Goal: Transaction & Acquisition: Purchase product/service

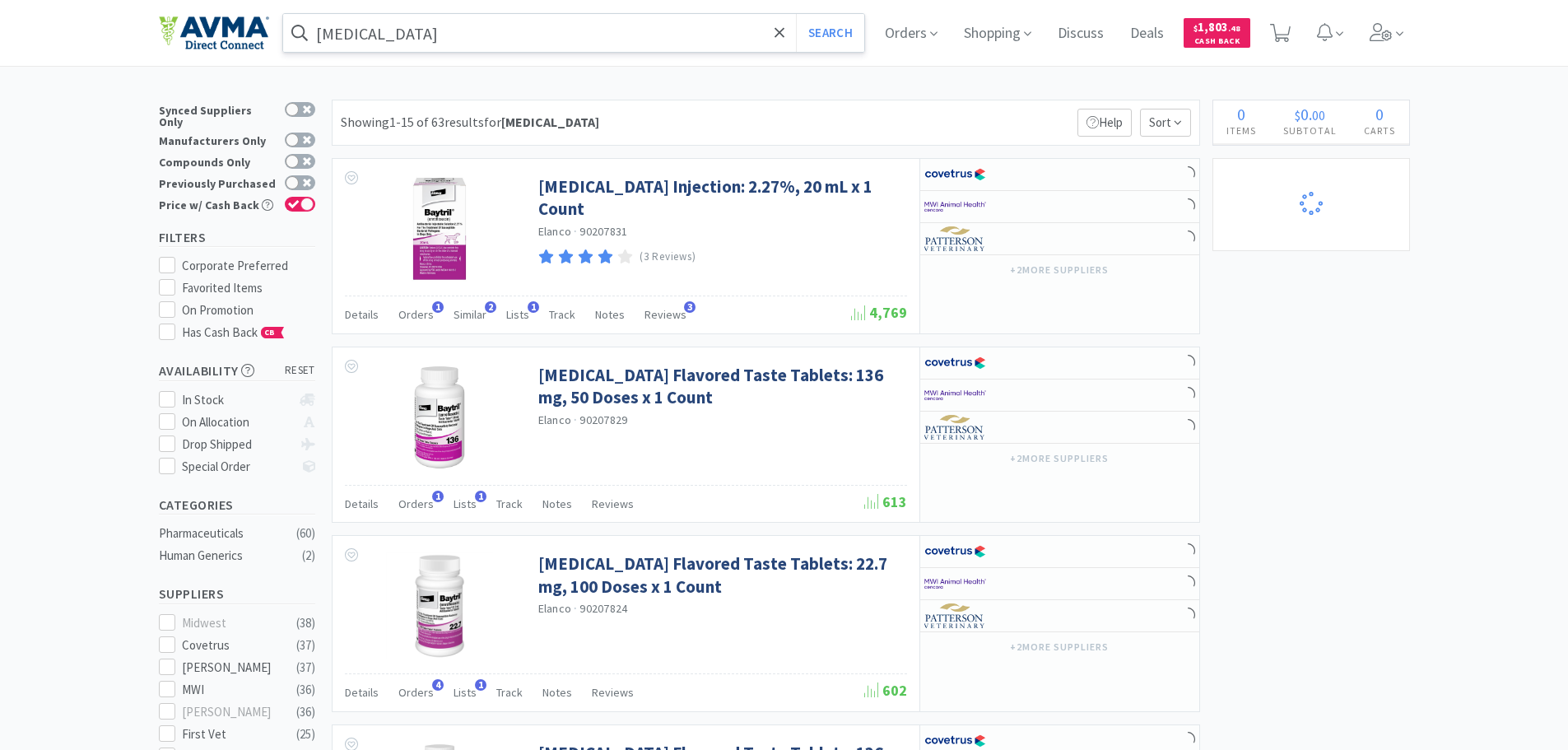
click at [368, 46] on input "[MEDICAL_DATA]" at bounding box center [574, 33] width 582 height 38
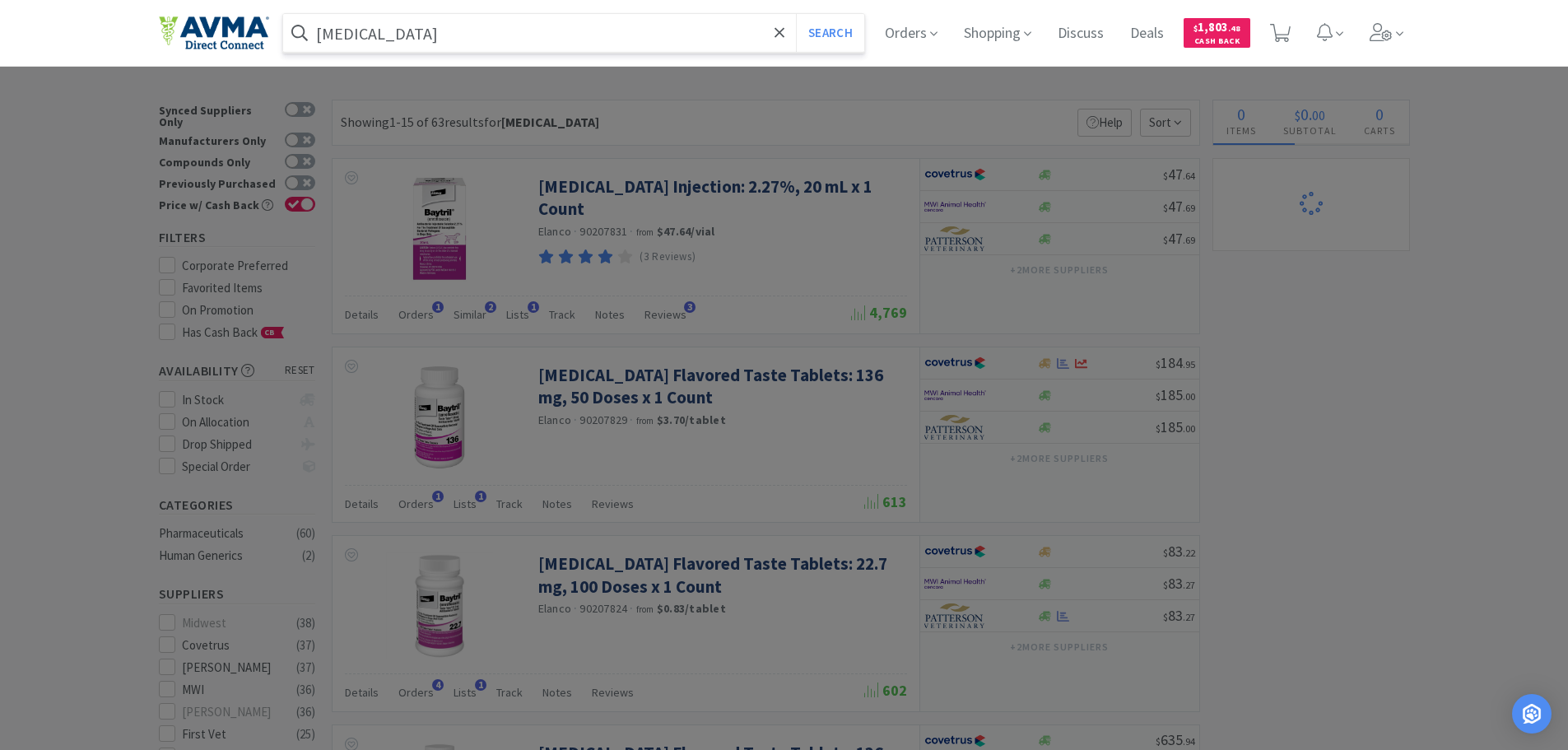
select select "6"
select select "8"
select select "3"
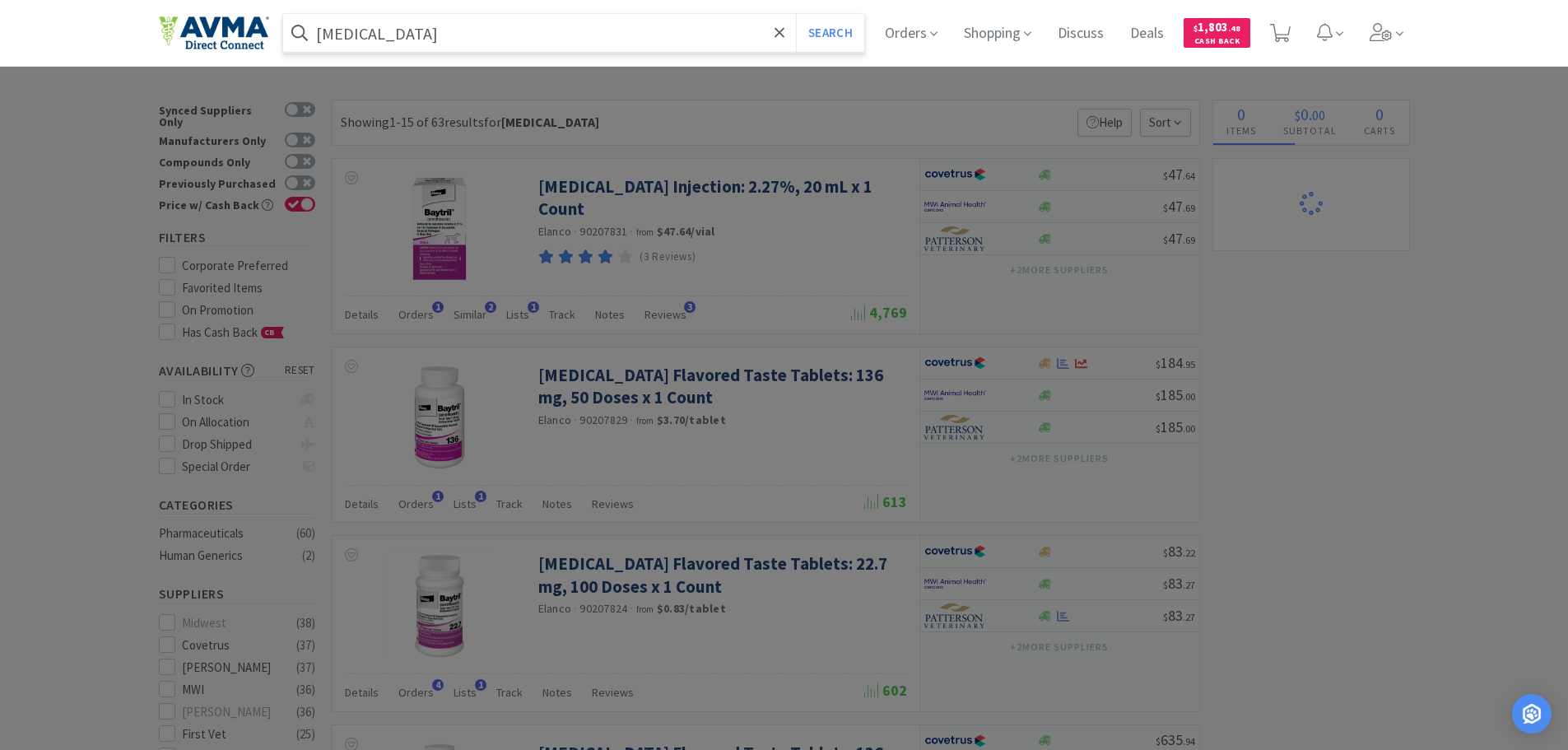
select select "1"
select select "3"
select select "10"
select select "3"
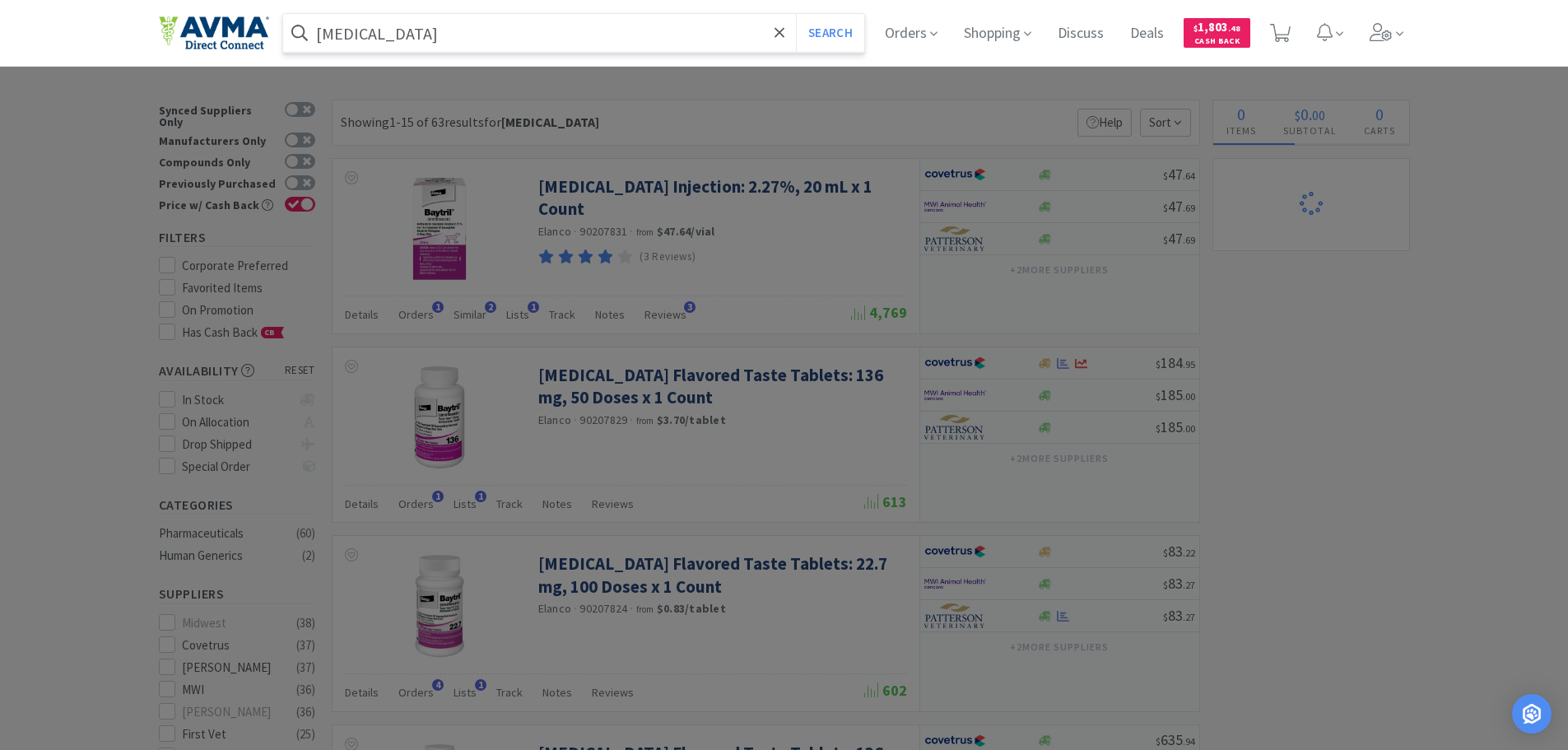
select select "1"
select select "2"
select select "1"
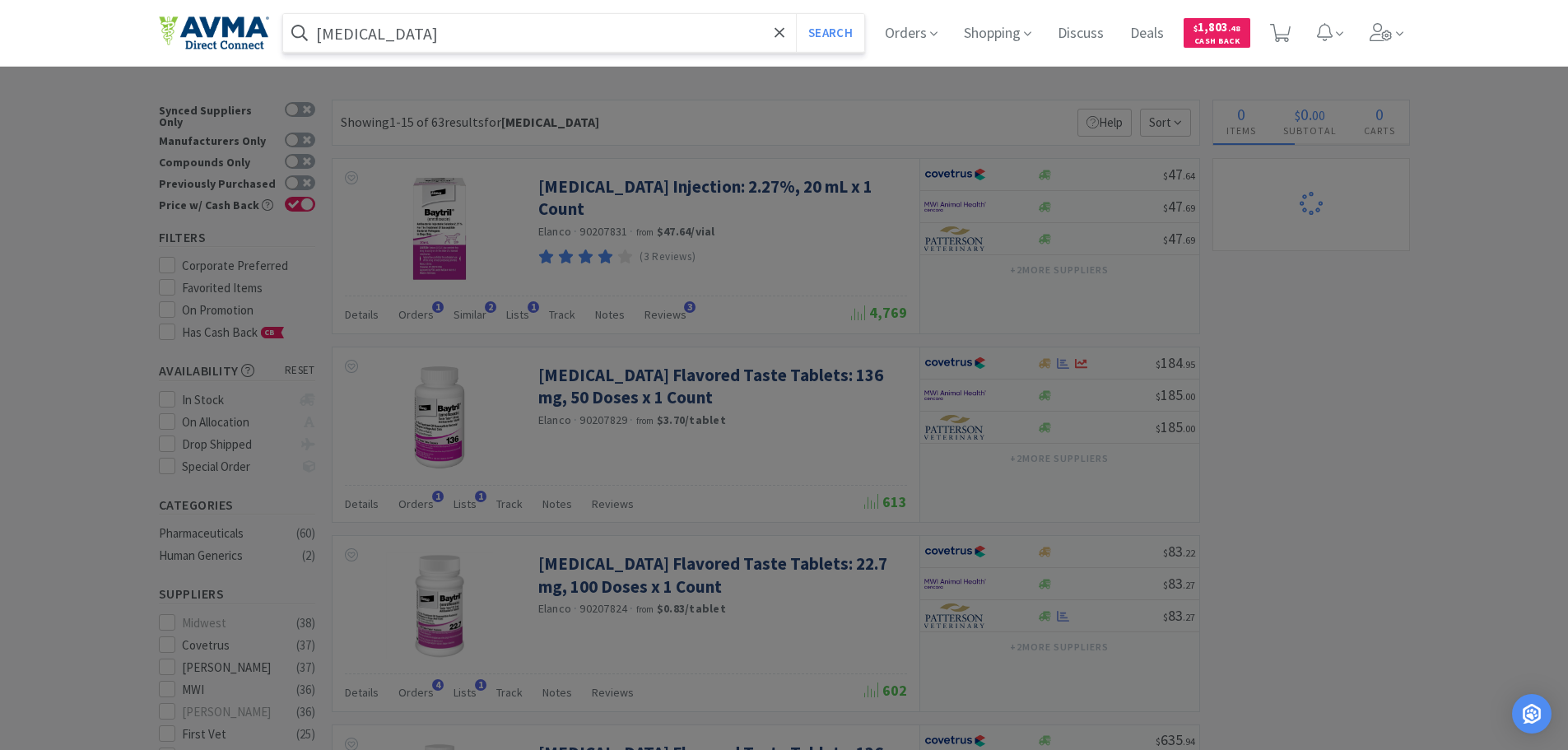
select select "1"
select select "3"
select select "1"
select select "3"
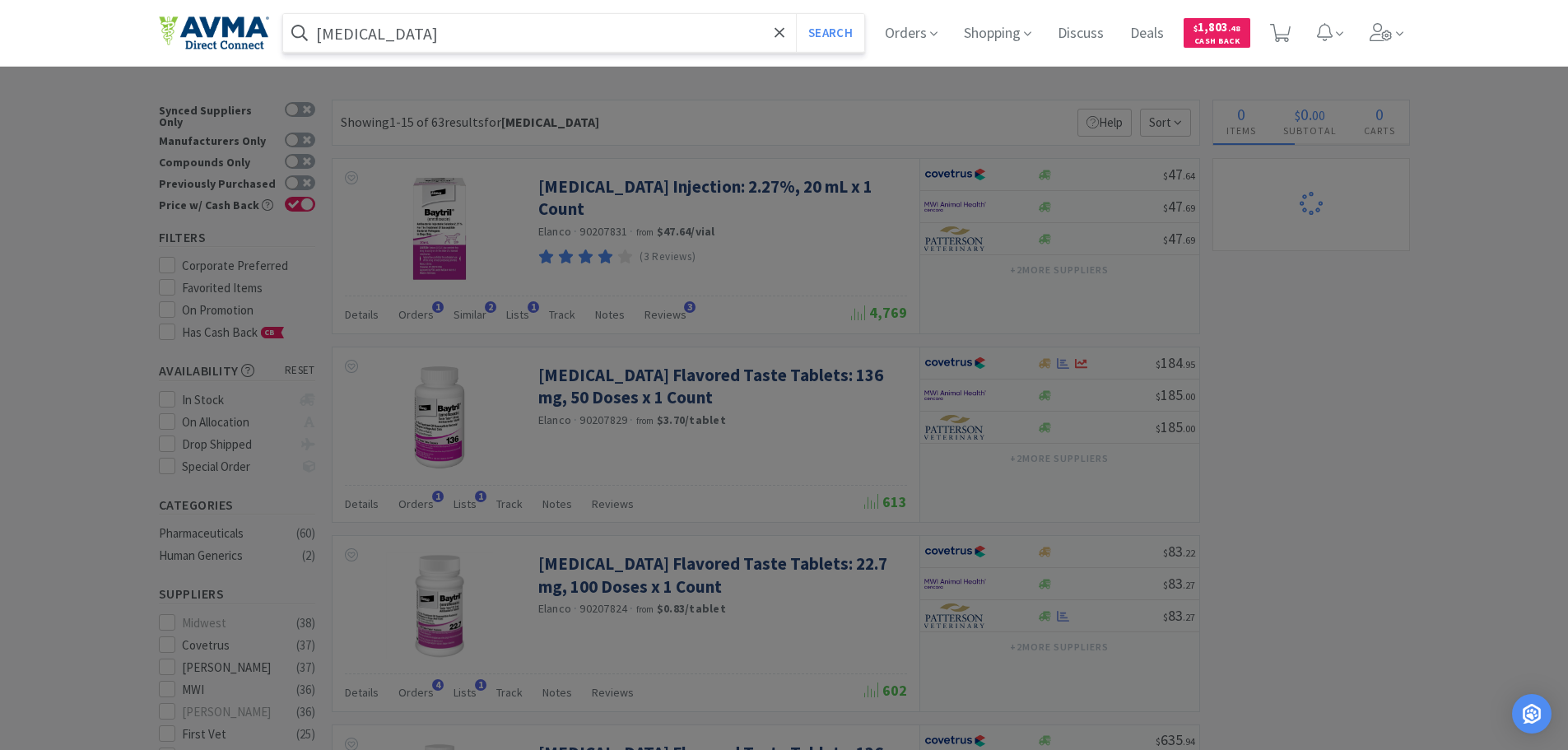
select select "2"
select select "1"
select select "8"
select select "6"
paste input "502023"
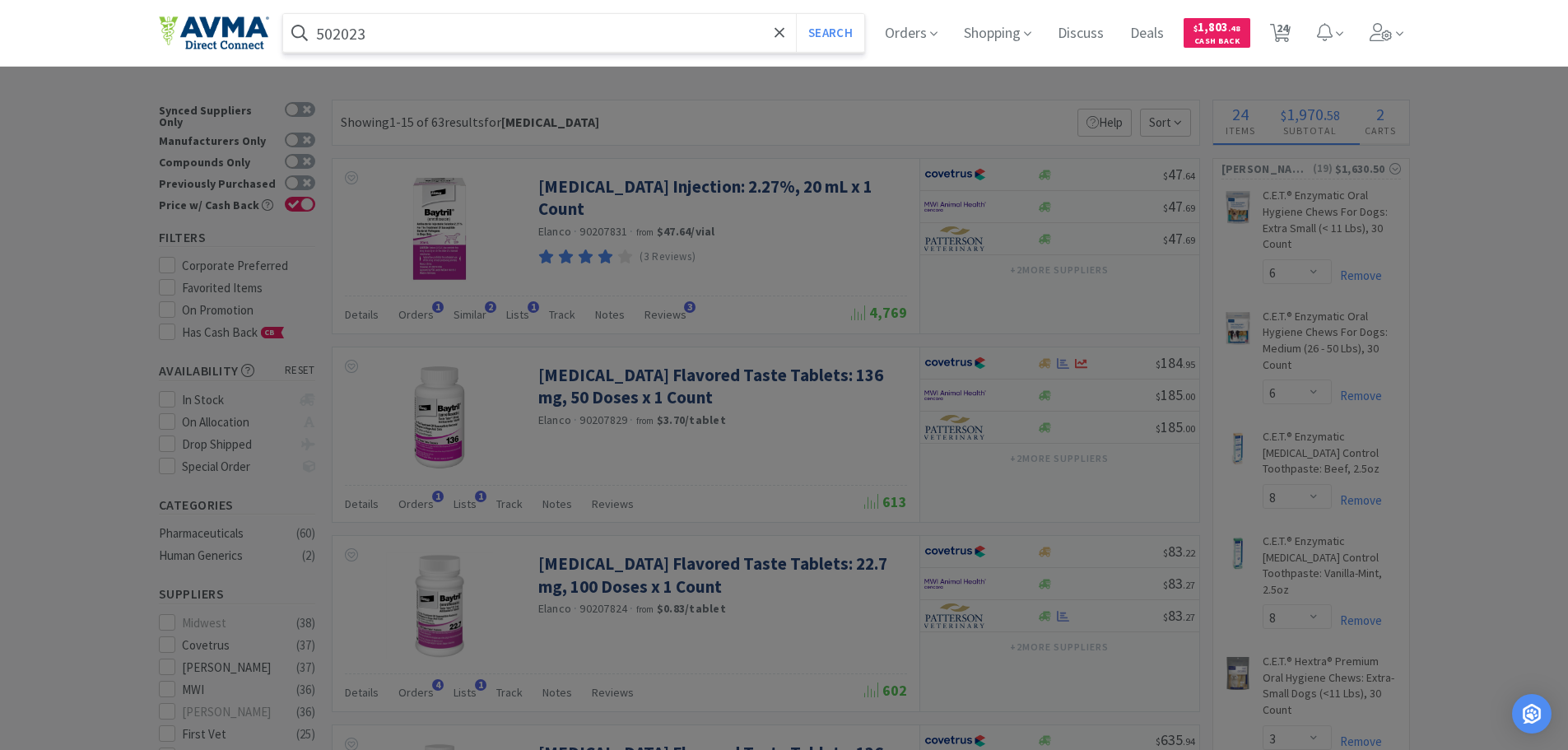
type input "502023"
click at [796, 14] on button "Search" at bounding box center [830, 33] width 68 height 38
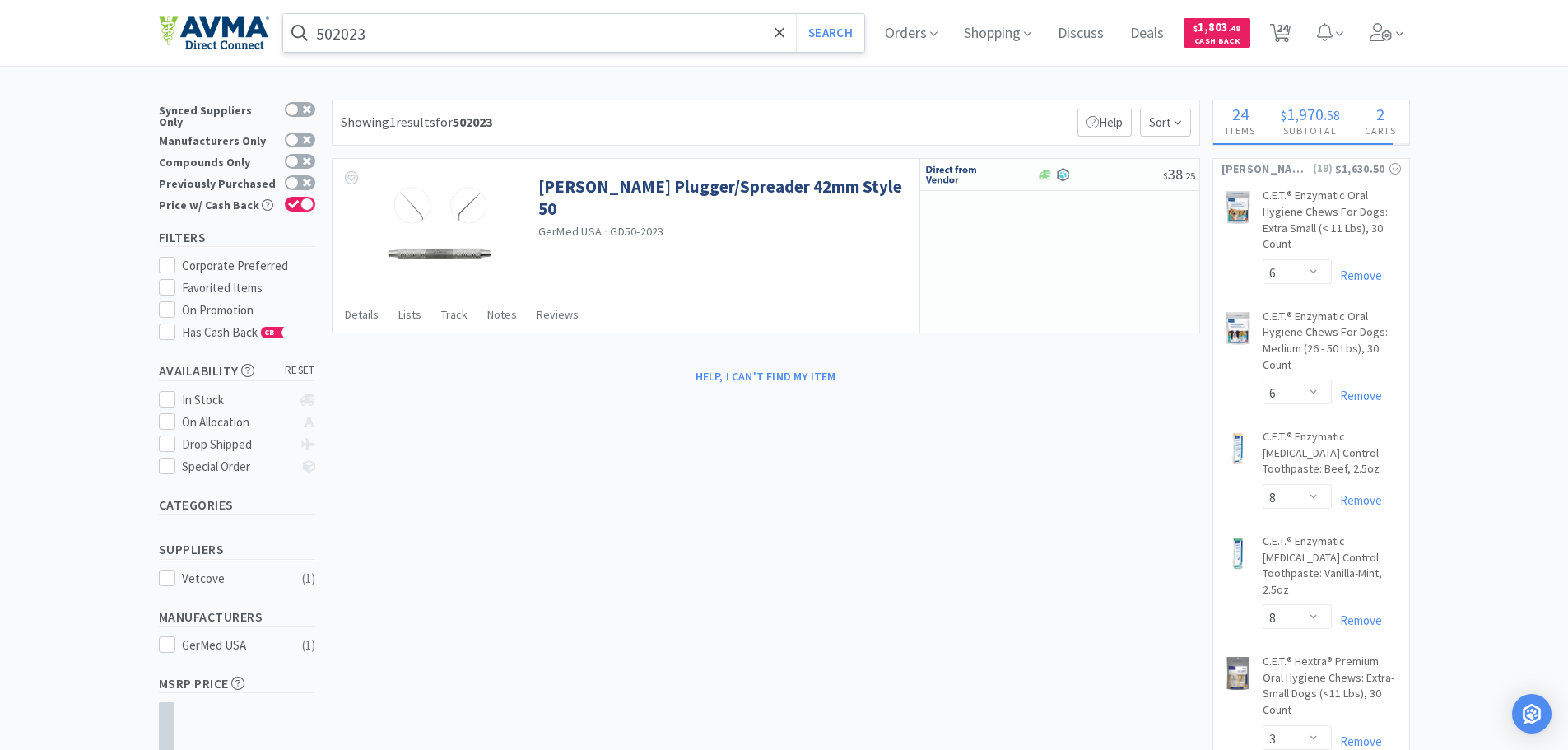
select select "6"
select select "1"
select select "2"
select select "1"
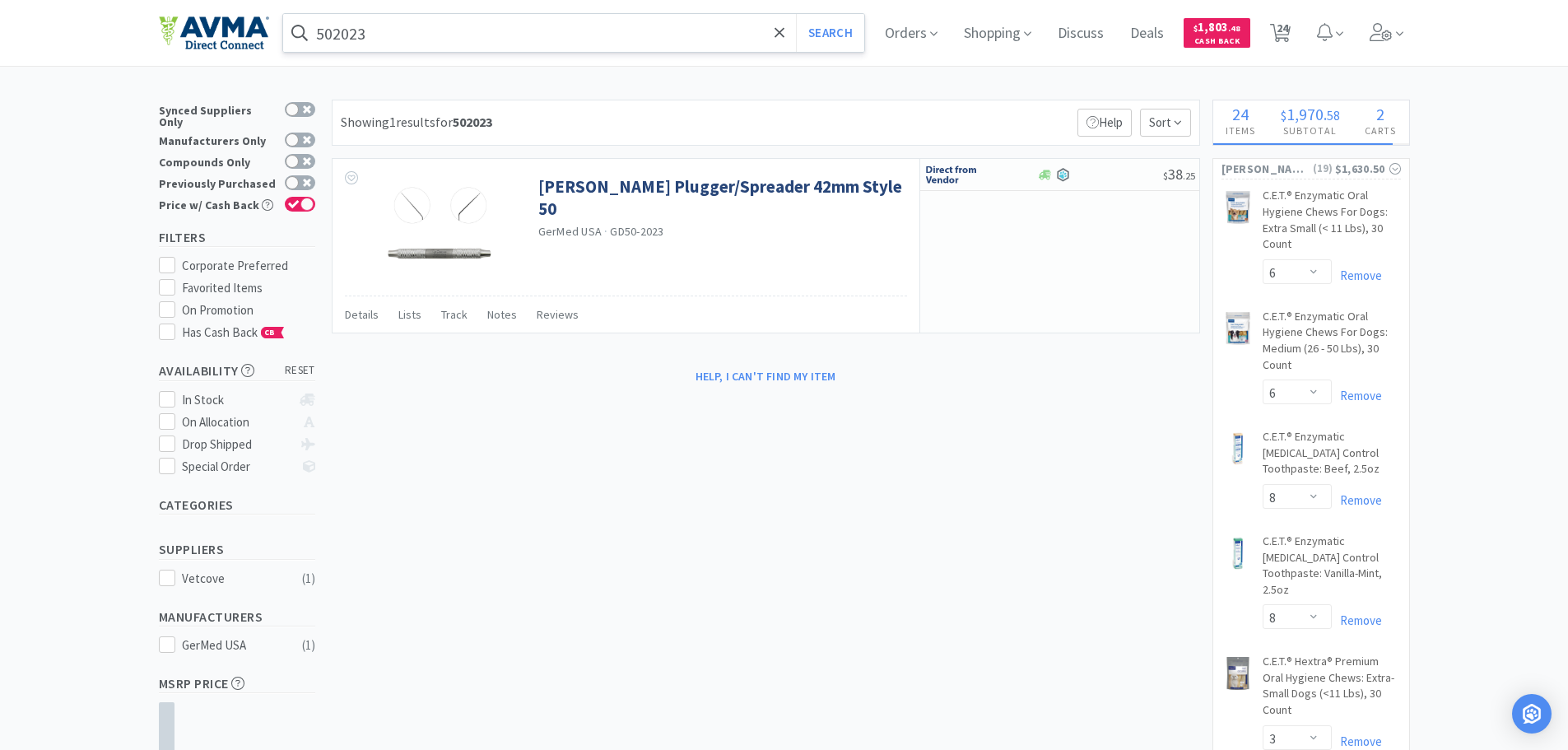
select select "1"
select select "2"
select select "1"
select select "2"
select select "1"
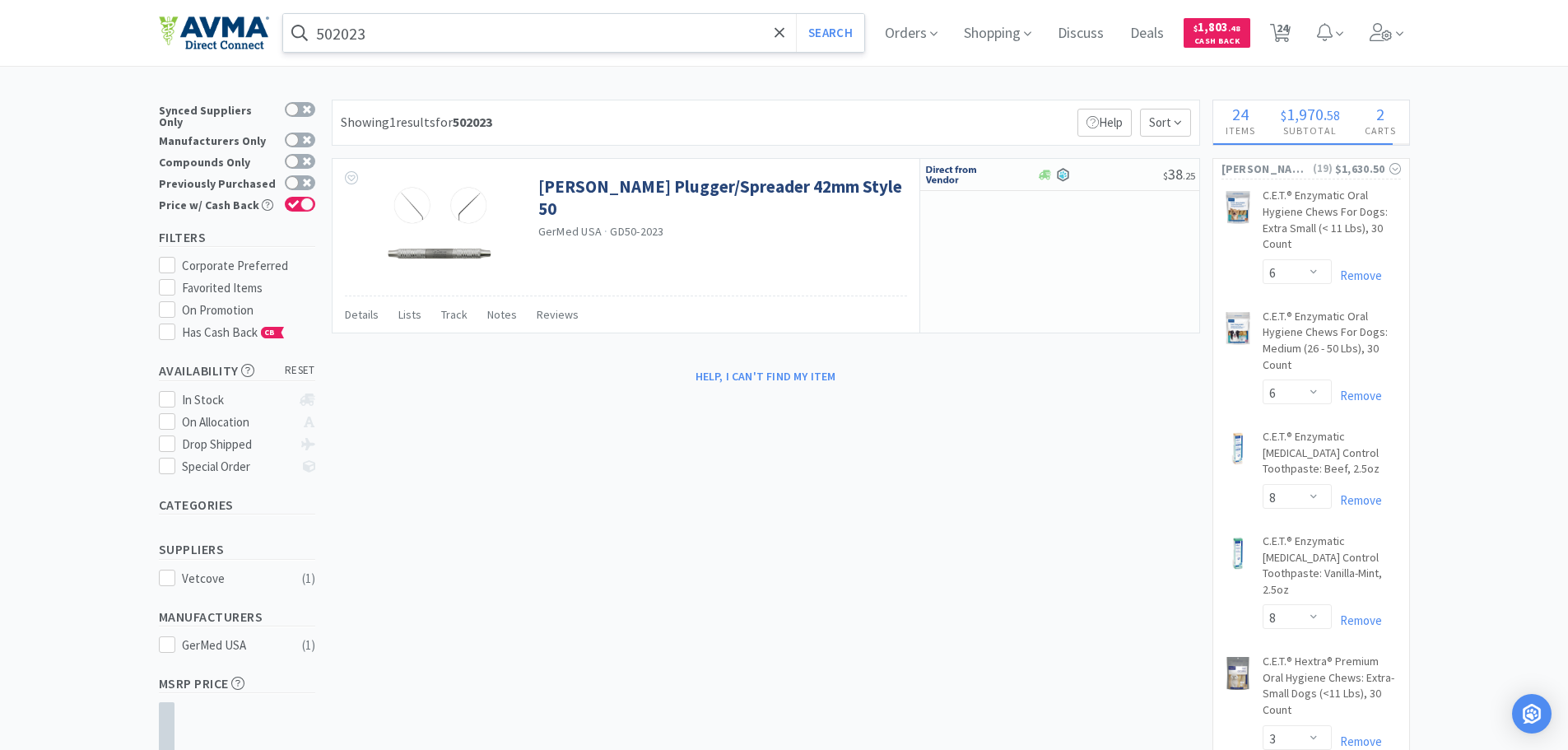
select select "3"
select select "2"
select select "1"
